Goal: Find contact information: Find contact information

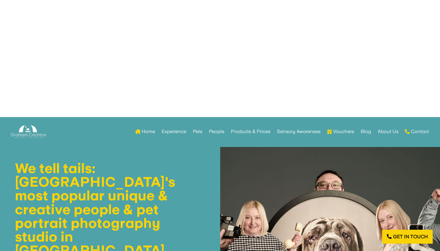
scroll to position [152, 0]
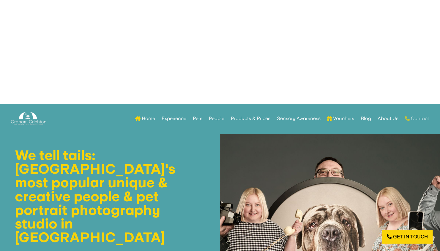
click at [413, 117] on link "Contact" at bounding box center [417, 118] width 24 height 23
click at [418, 118] on link "Contact" at bounding box center [417, 118] width 24 height 23
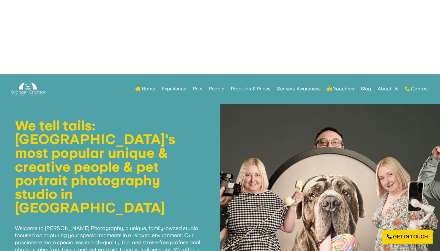
scroll to position [122, 0]
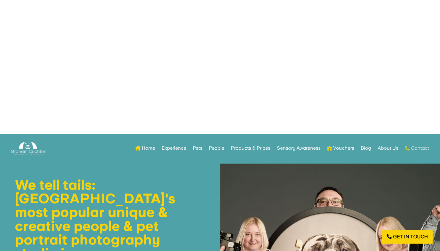
click at [419, 148] on link "Contact" at bounding box center [417, 148] width 24 height 23
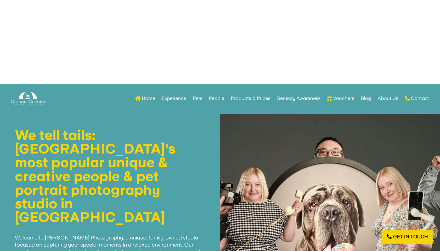
scroll to position [182, 0]
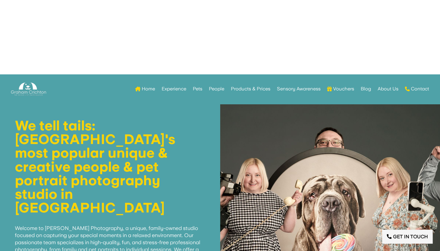
click at [400, 242] on link "Get in touch" at bounding box center [407, 237] width 50 height 14
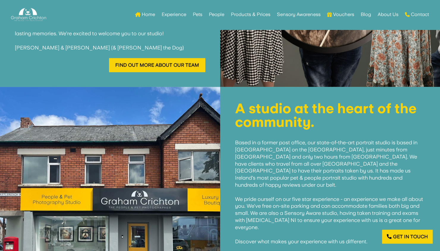
scroll to position [419, 0]
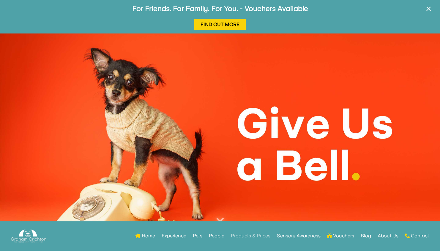
click at [249, 236] on link "Products & Prices" at bounding box center [250, 236] width 39 height 23
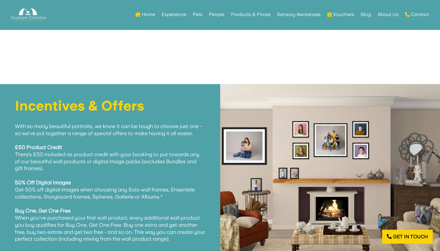
scroll to position [1072, 0]
